Goal: Check status

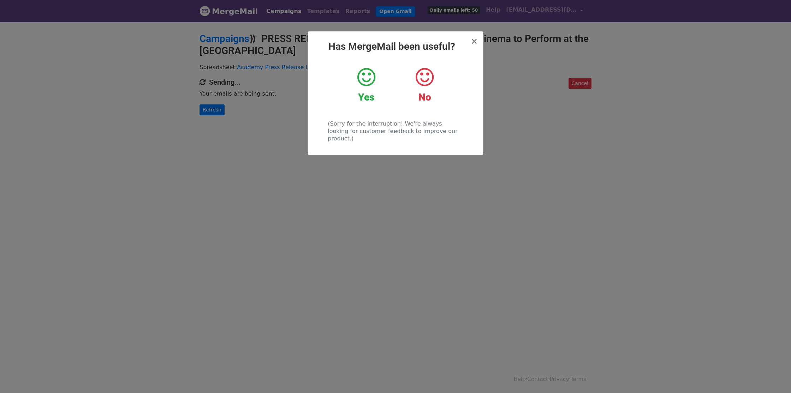
click at [369, 83] on icon at bounding box center [366, 77] width 18 height 21
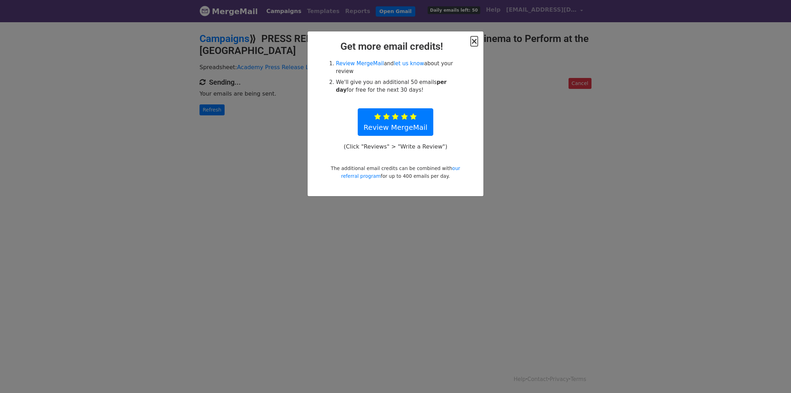
click at [476, 42] on span "×" at bounding box center [474, 41] width 7 height 10
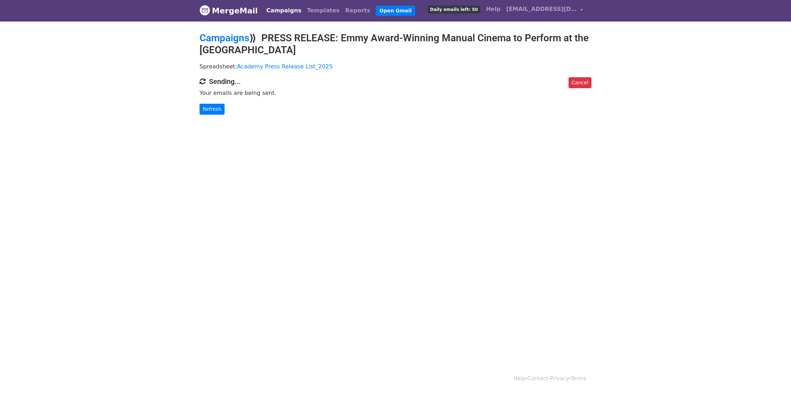
scroll to position [1, 0]
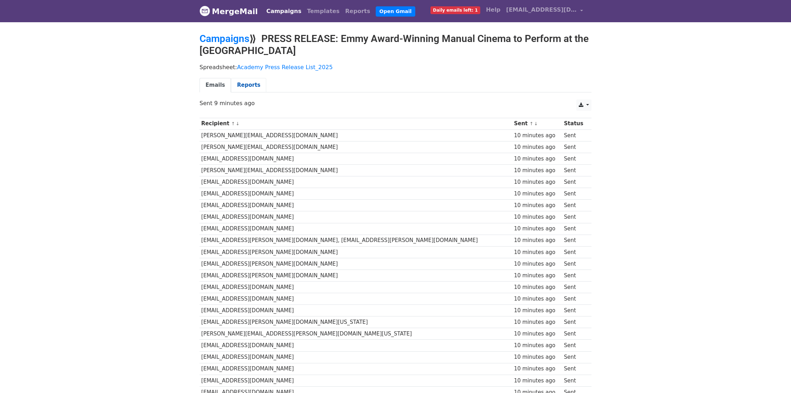
click at [241, 84] on link "Reports" at bounding box center [248, 85] width 35 height 14
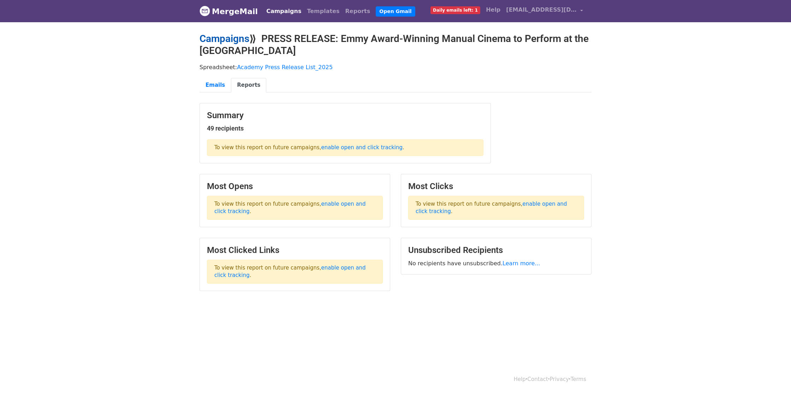
click at [240, 38] on link "Campaigns" at bounding box center [224, 39] width 50 height 12
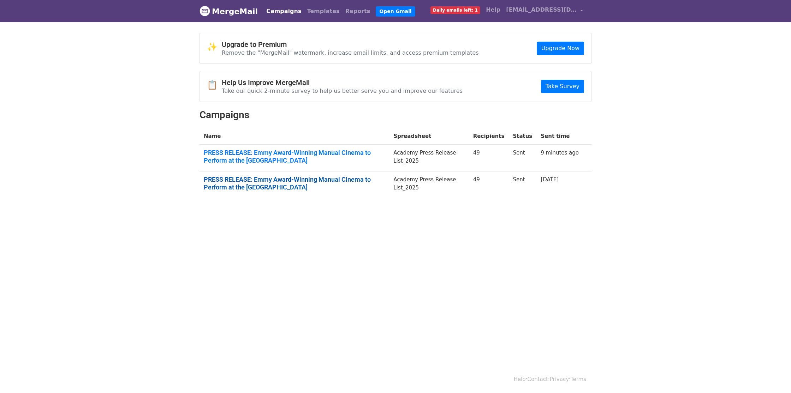
click at [269, 187] on link "PRESS RELEASE: Emmy Award-Winning Manual Cinema to Perform at the Academy of Mu…" at bounding box center [294, 183] width 181 height 15
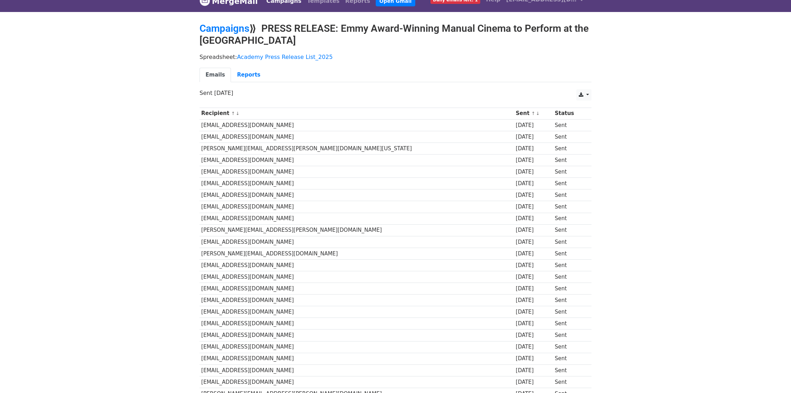
scroll to position [10, 0]
click at [246, 71] on link "Reports" at bounding box center [248, 75] width 35 height 14
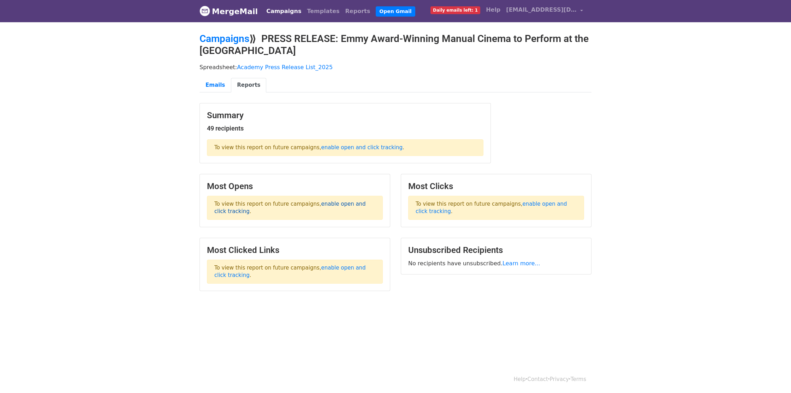
click at [346, 206] on link "enable open and click tracking" at bounding box center [289, 208] width 151 height 14
